Goal: Task Accomplishment & Management: Manage account settings

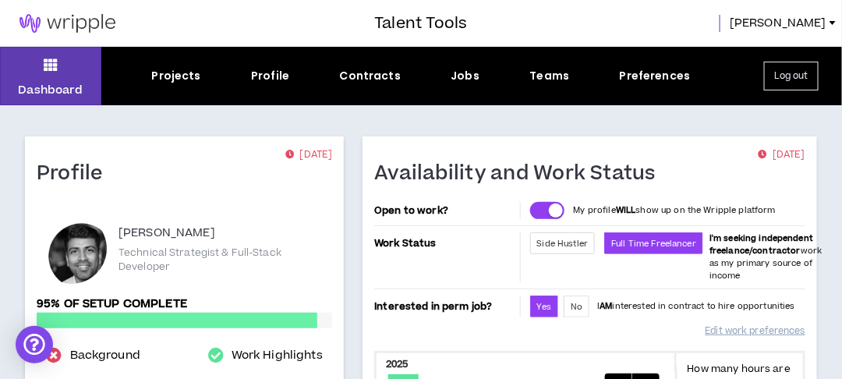
click at [456, 84] on div "Dashboard Projects Profile Contracts Jobs Teams Preferences Log out" at bounding box center [421, 76] width 842 height 59
click at [463, 79] on div "Jobs" at bounding box center [466, 76] width 29 height 16
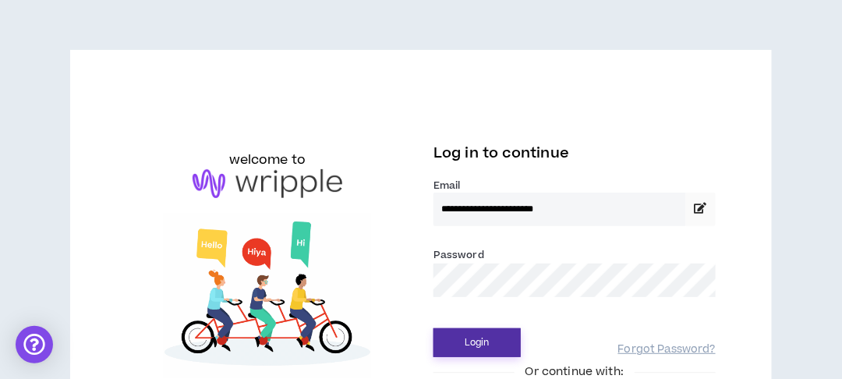
click at [466, 338] on button "Login" at bounding box center [477, 342] width 87 height 29
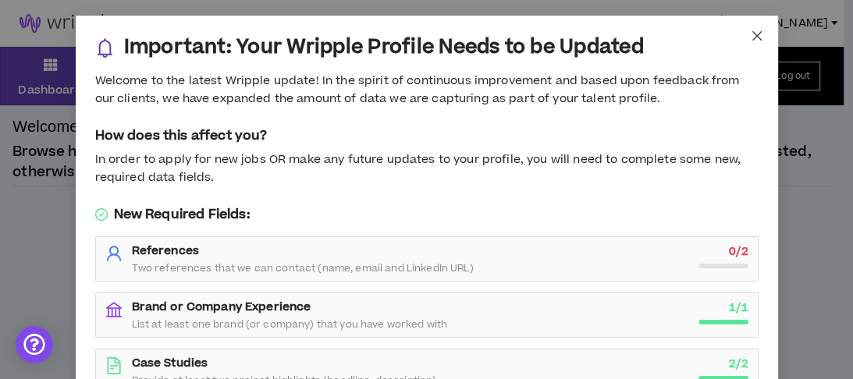
click at [752, 42] on span "Close" at bounding box center [757, 37] width 42 height 42
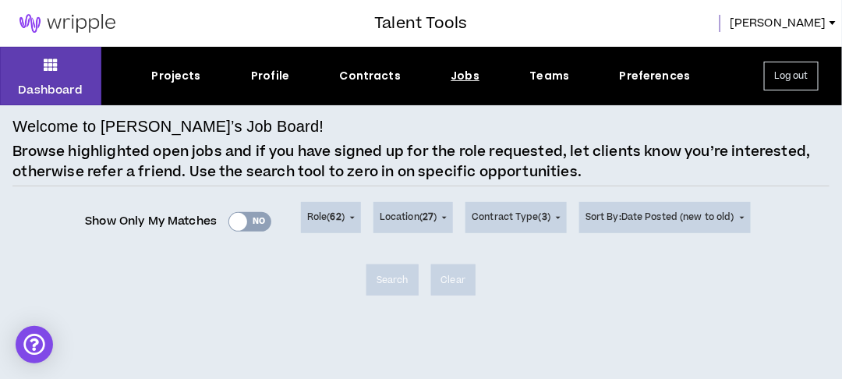
click at [459, 76] on div "Jobs" at bounding box center [466, 76] width 29 height 16
